Goal: Find specific page/section: Find specific page/section

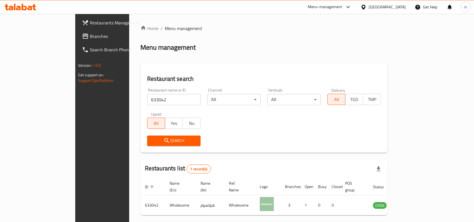
scroll to position [17, 0]
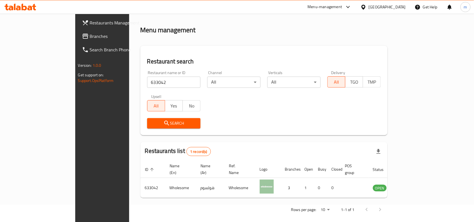
click at [90, 36] on span "Branches" at bounding box center [120, 36] width 60 height 7
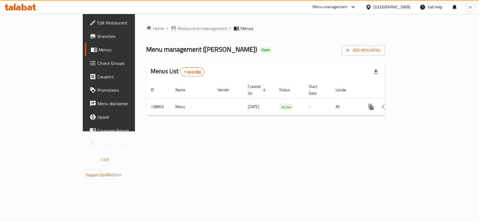
click at [138, 19] on div "Home / Restaurants management / Menus Menu management ( [PERSON_NAME] ) Open Ad…" at bounding box center [265, 73] width 261 height 118
click at [177, 30] on span "Restaurants management" at bounding box center [202, 28] width 50 height 7
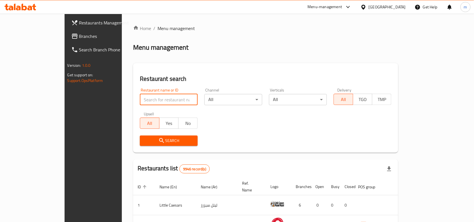
click at [140, 99] on input "search" at bounding box center [169, 99] width 58 height 11
paste input "611832"
type input "611832"
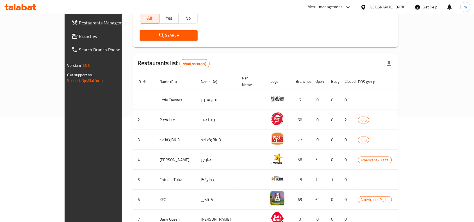
scroll to position [35, 0]
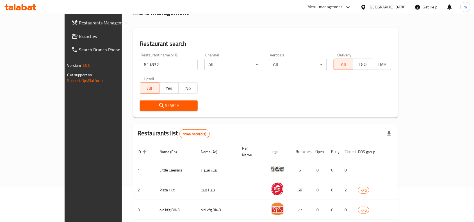
click at [142, 113] on div "Search" at bounding box center [168, 105] width 65 height 17
click at [144, 108] on span "Search" at bounding box center [168, 105] width 49 height 7
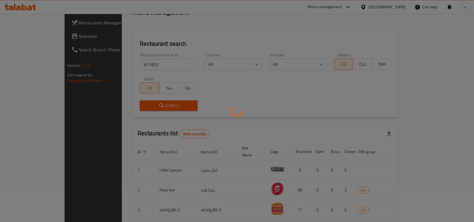
scroll to position [17, 0]
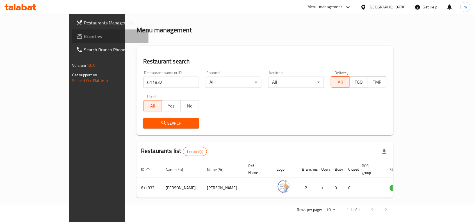
click at [84, 33] on span "Branches" at bounding box center [114, 36] width 60 height 7
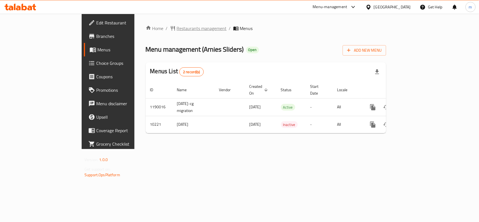
click at [177, 28] on span "Restaurants management" at bounding box center [202, 28] width 50 height 7
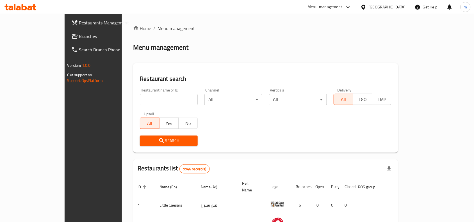
click at [140, 97] on input "search" at bounding box center [169, 99] width 58 height 11
paste input "6237"
type input "6237"
click at [144, 139] on span "Search" at bounding box center [168, 140] width 49 height 7
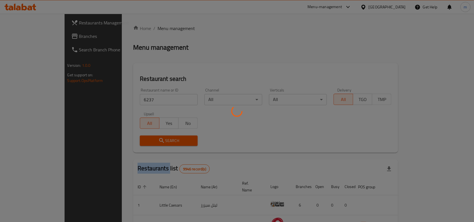
click at [124, 139] on div at bounding box center [237, 111] width 474 height 222
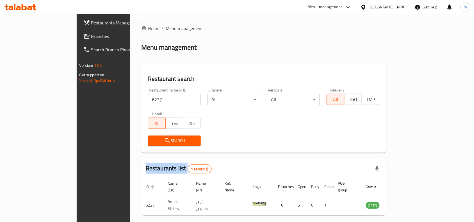
click at [152, 138] on span "Search" at bounding box center [174, 140] width 44 height 7
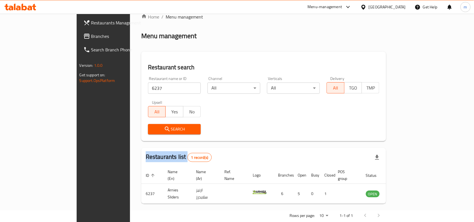
scroll to position [17, 0]
